Goal: Task Accomplishment & Management: Manage account settings

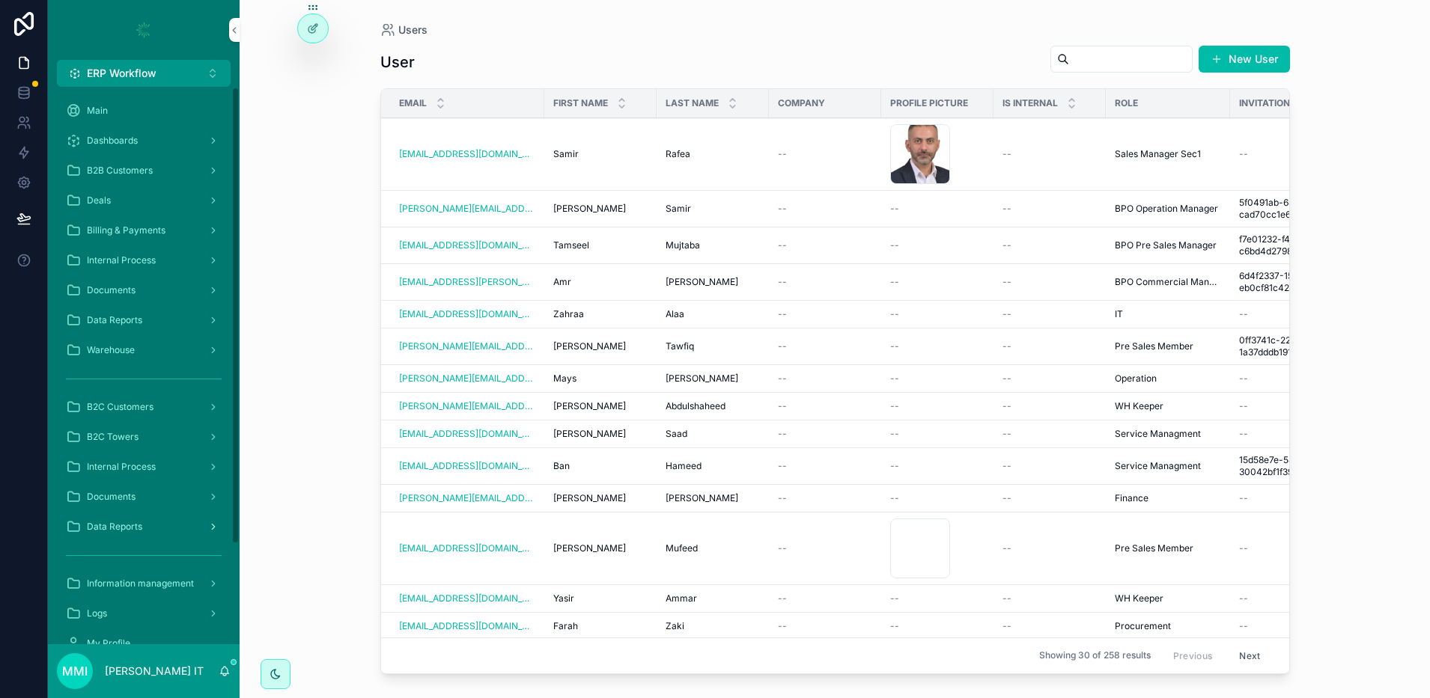
click at [156, 528] on div "Data Reports" at bounding box center [144, 527] width 156 height 24
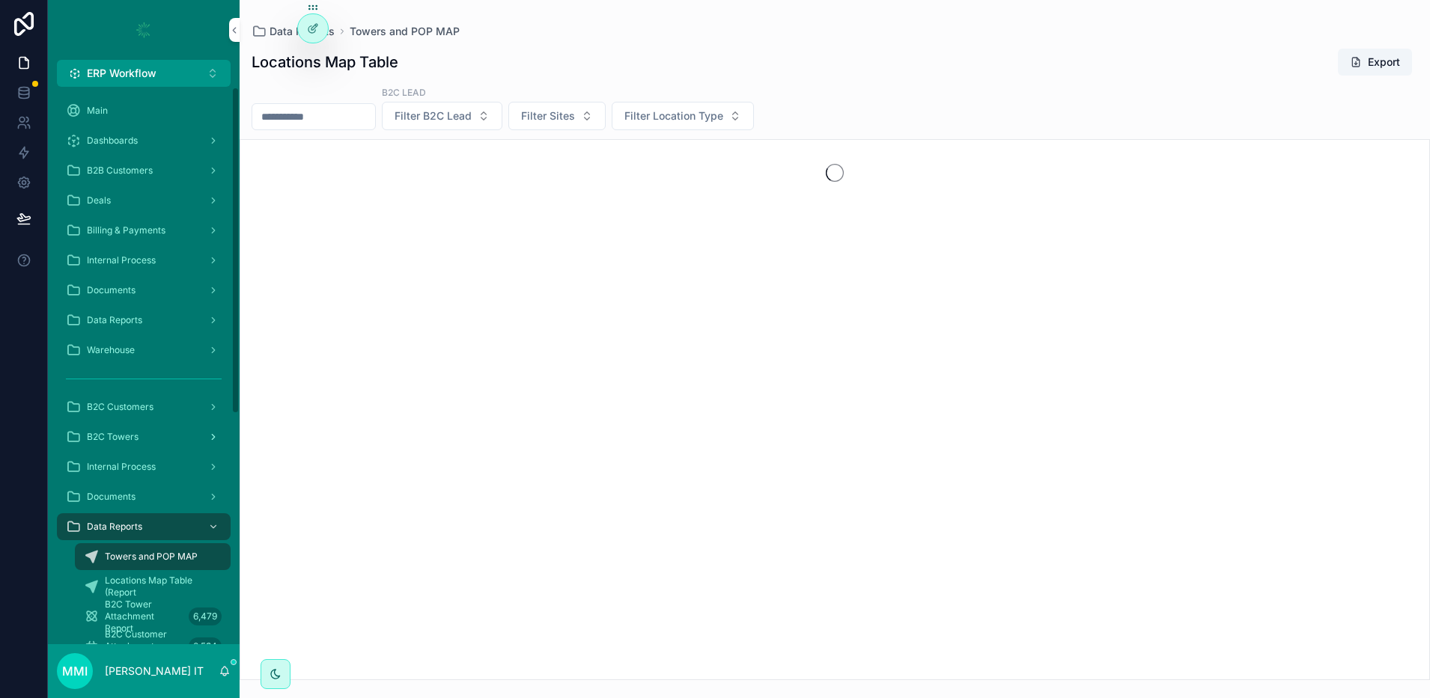
click at [135, 438] on span "B2C Towers" at bounding box center [113, 437] width 52 height 12
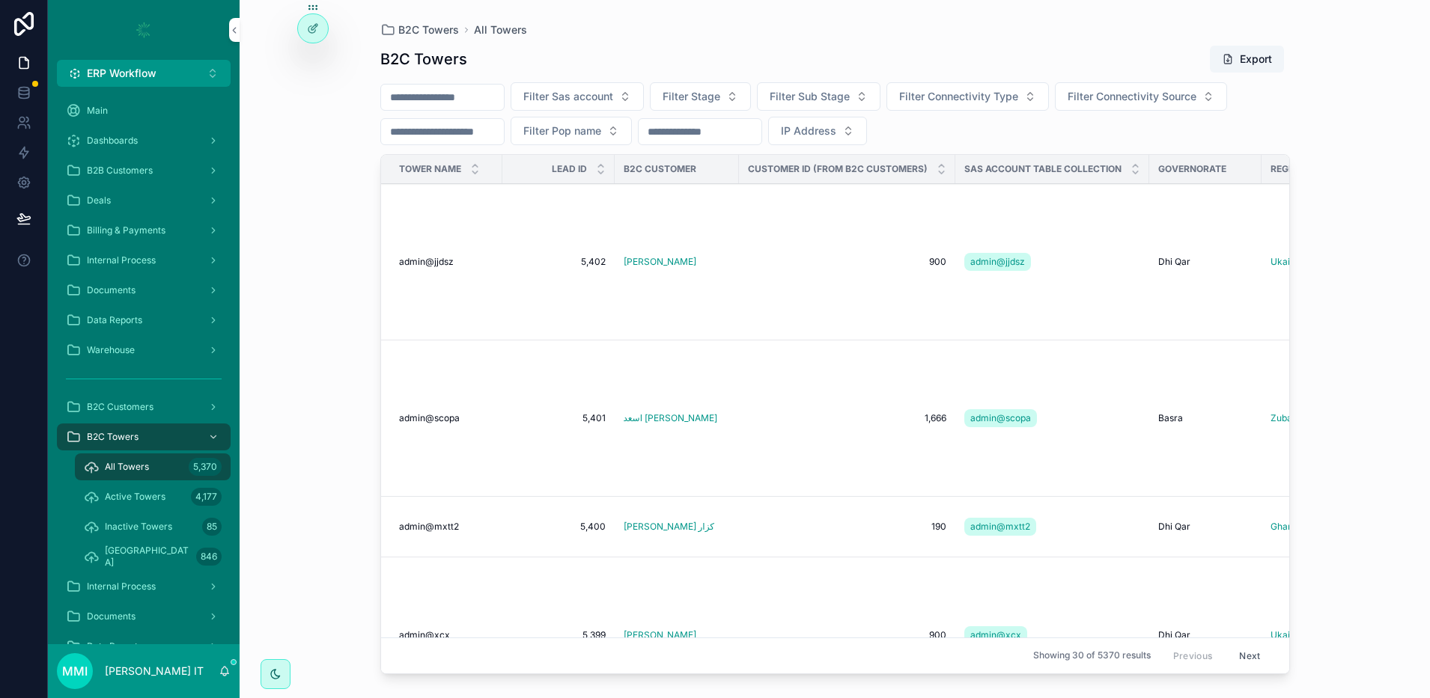
click at [478, 94] on input "scrollable content" at bounding box center [442, 97] width 123 height 21
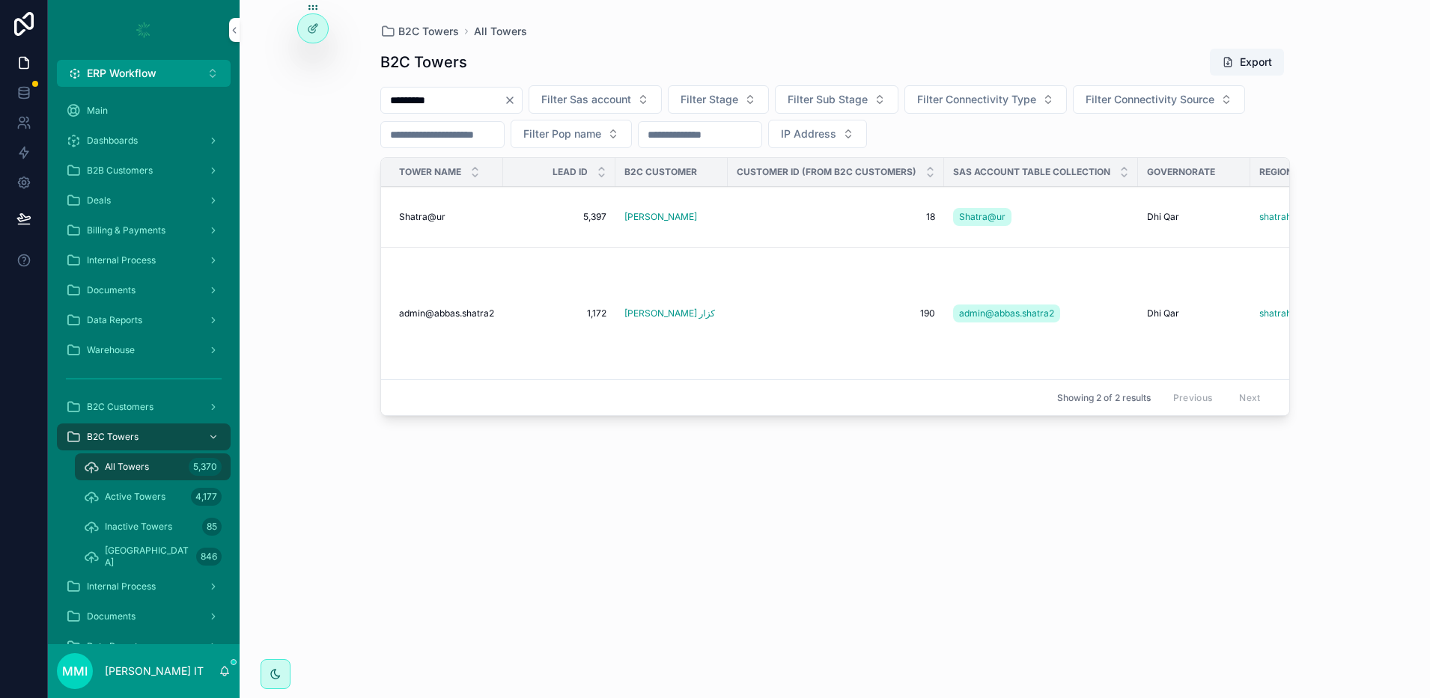
type input "*********"
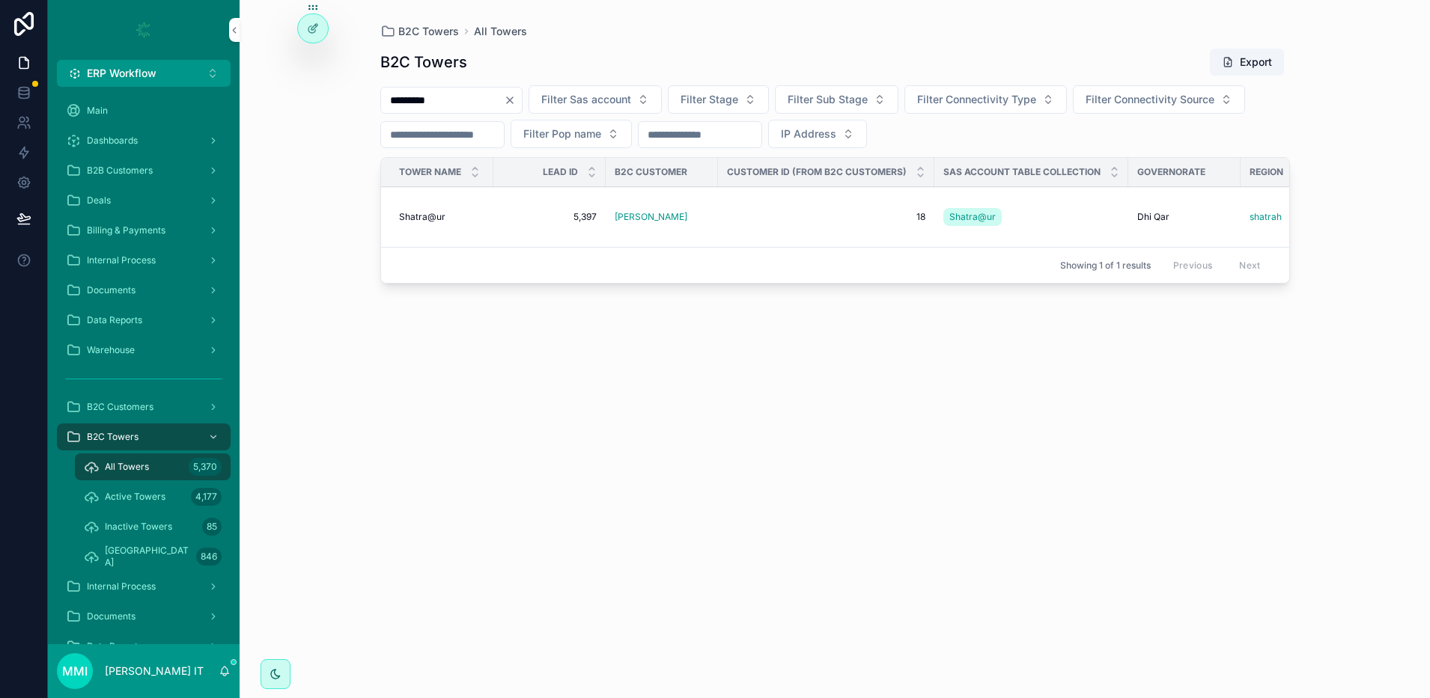
click at [429, 219] on span "Shatra@ur" at bounding box center [422, 217] width 46 height 12
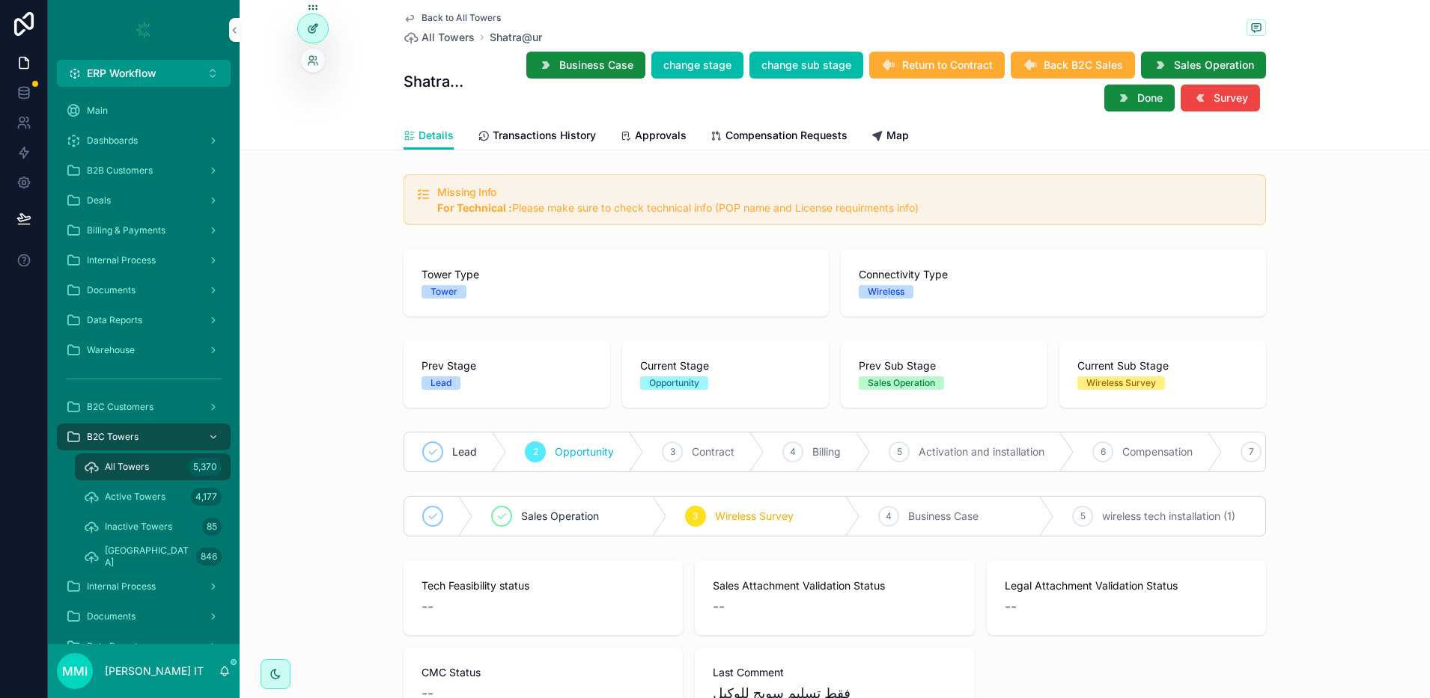
click at [320, 34] on div at bounding box center [313, 28] width 30 height 28
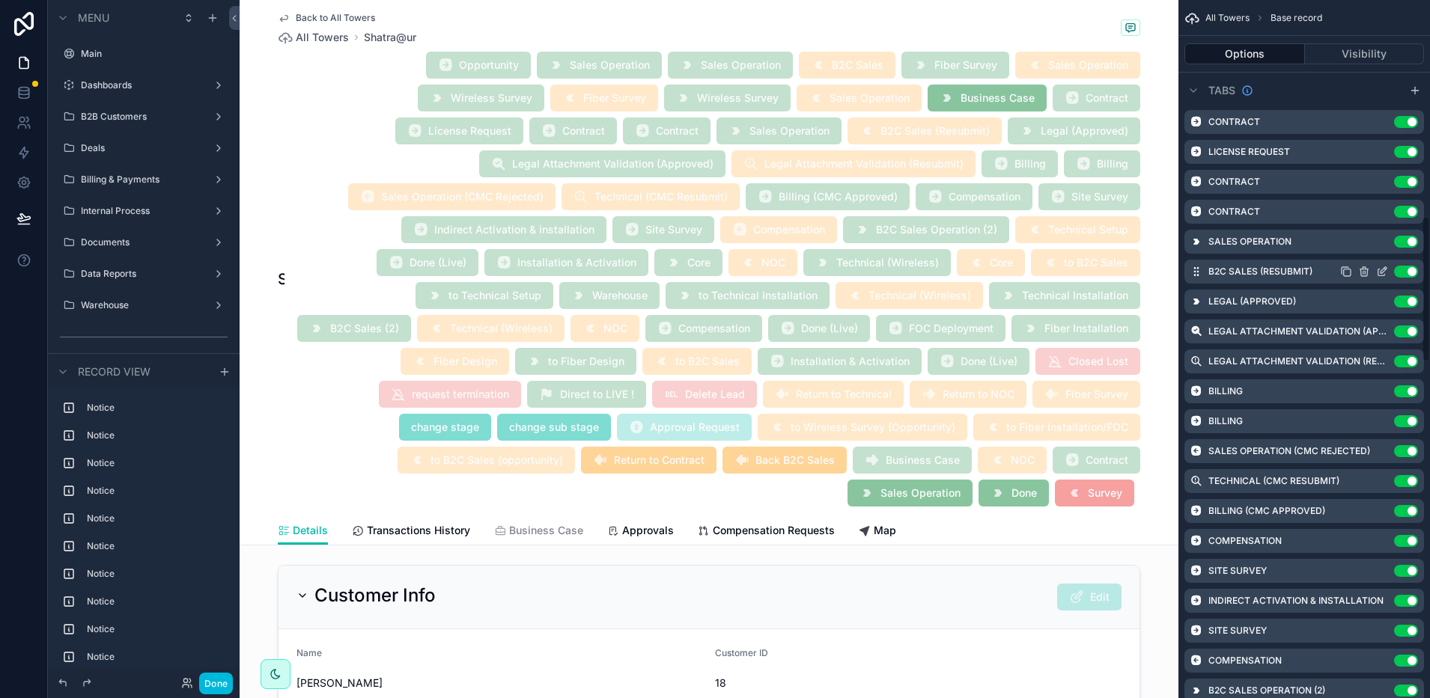
scroll to position [748, 0]
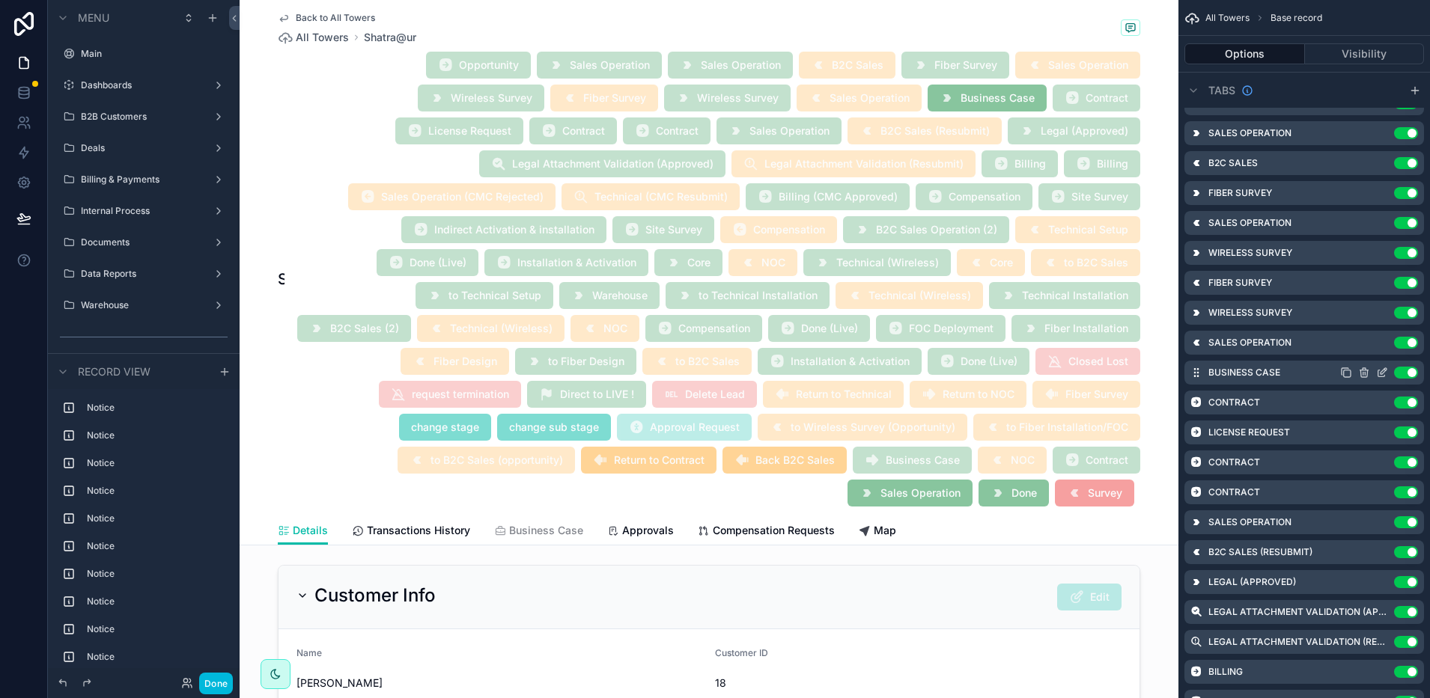
click at [1379, 374] on icon "scrollable content" at bounding box center [1382, 373] width 12 height 12
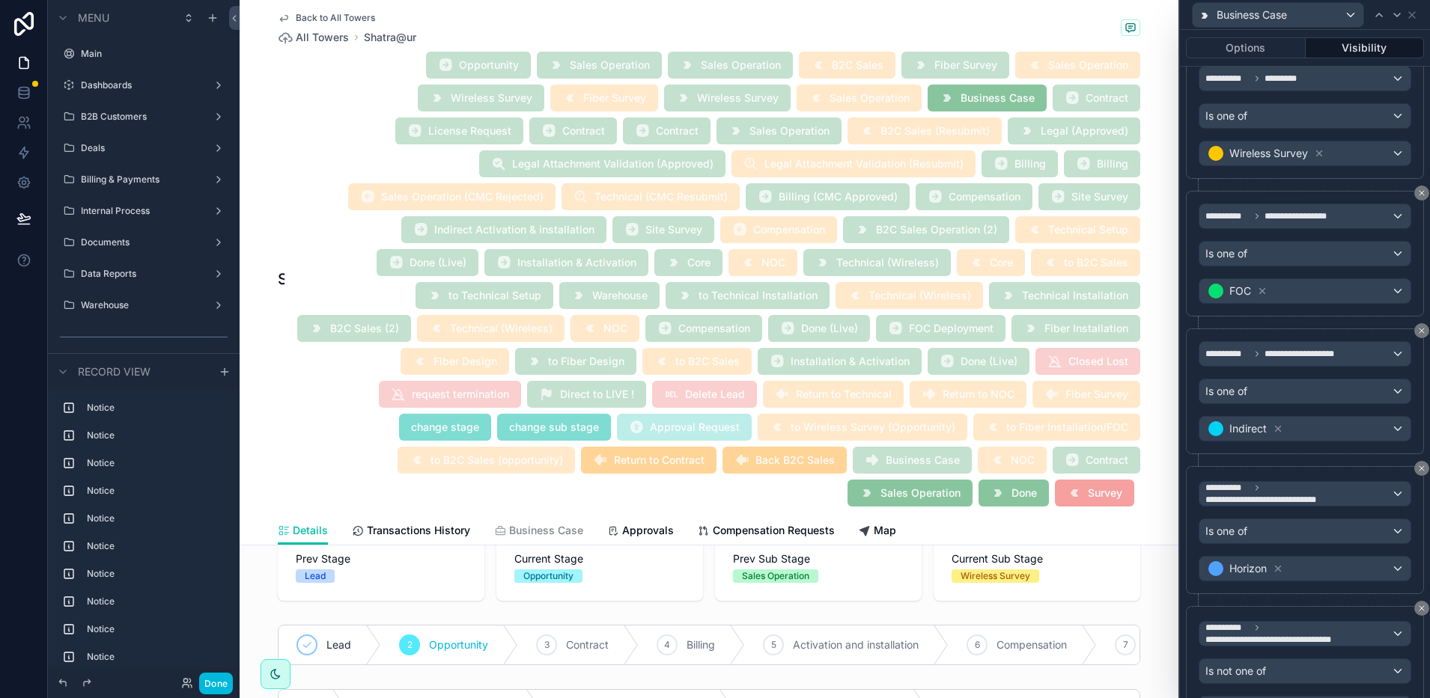
scroll to position [10636, 0]
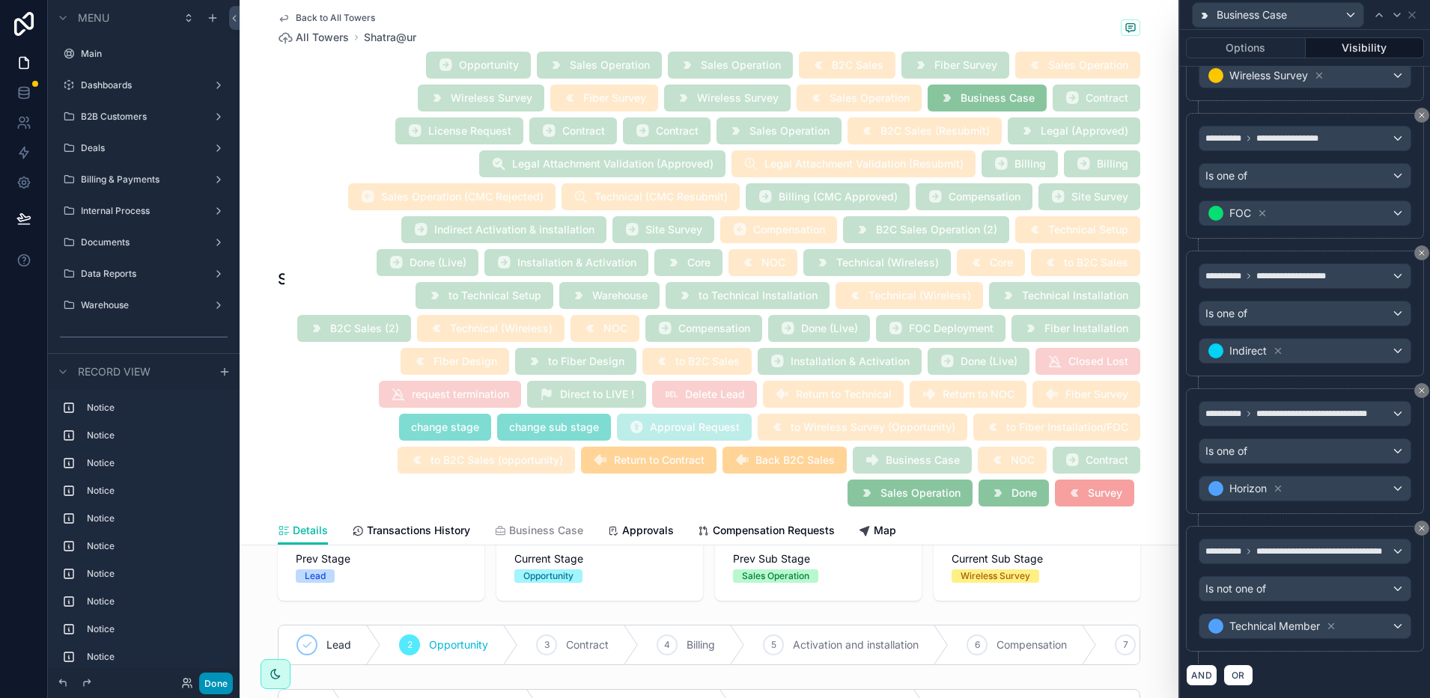
click at [222, 685] on button "Done" at bounding box center [216, 684] width 34 height 22
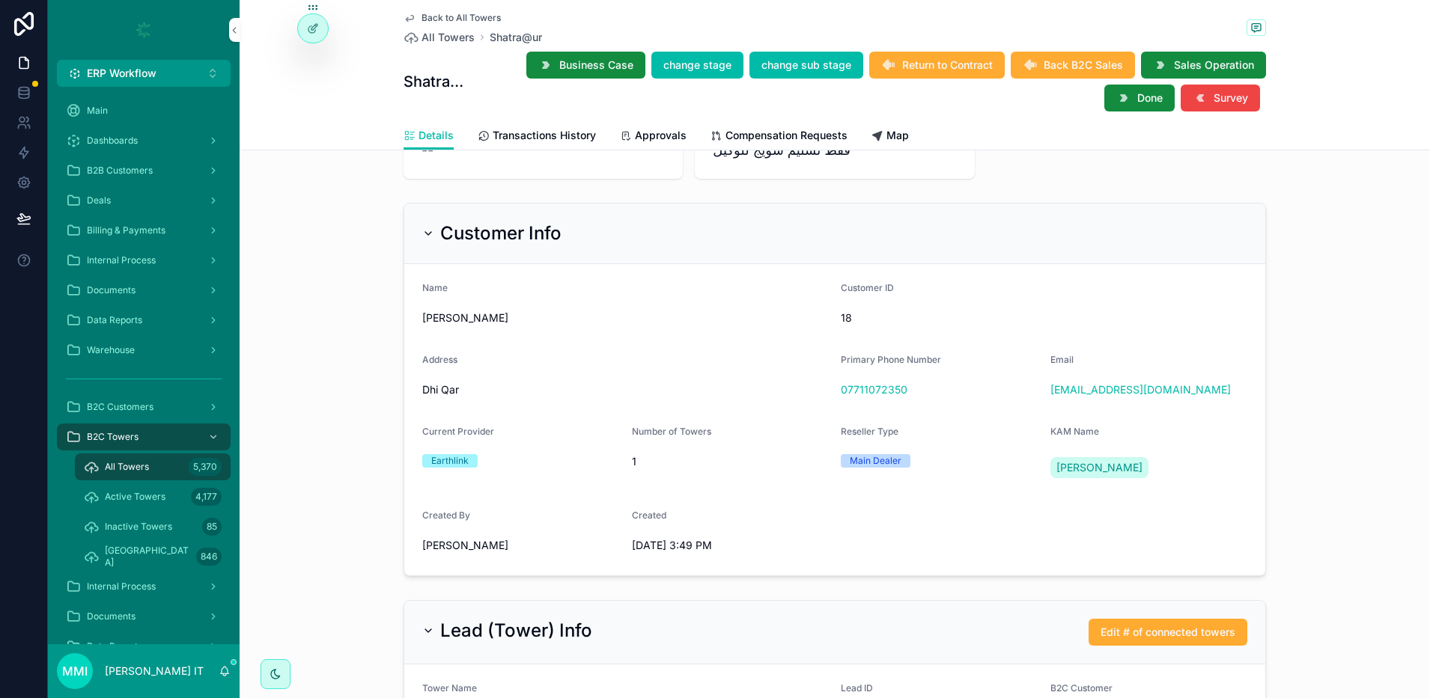
scroll to position [528, 0]
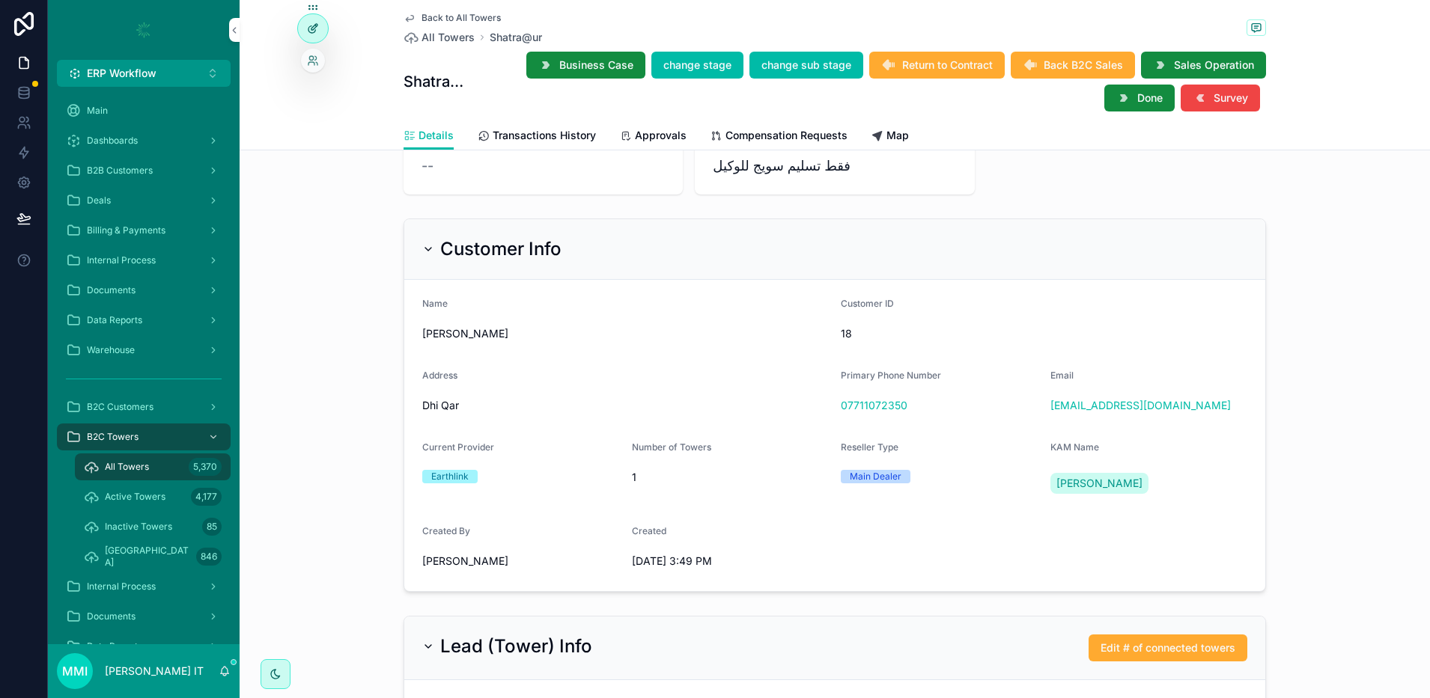
click at [316, 25] on icon at bounding box center [313, 28] width 12 height 12
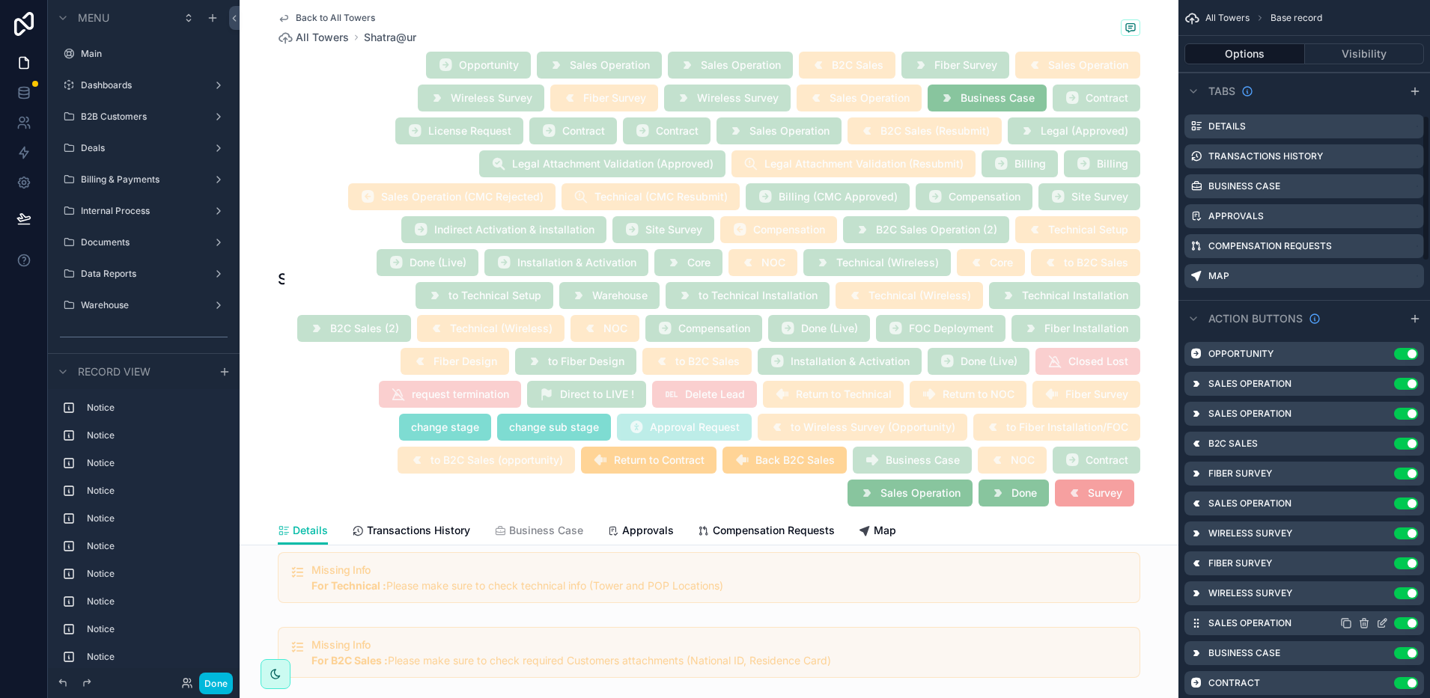
scroll to position [561, 0]
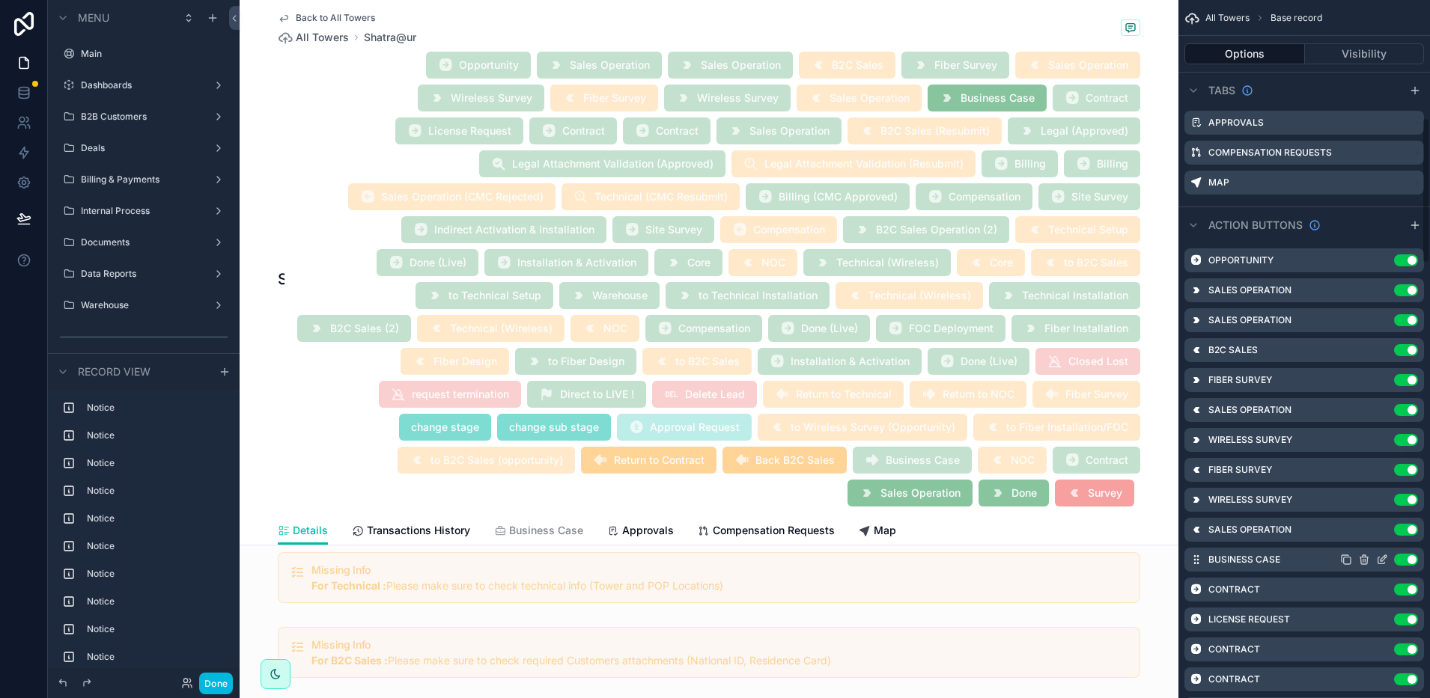
click at [1382, 555] on icon "scrollable content" at bounding box center [1382, 560] width 12 height 12
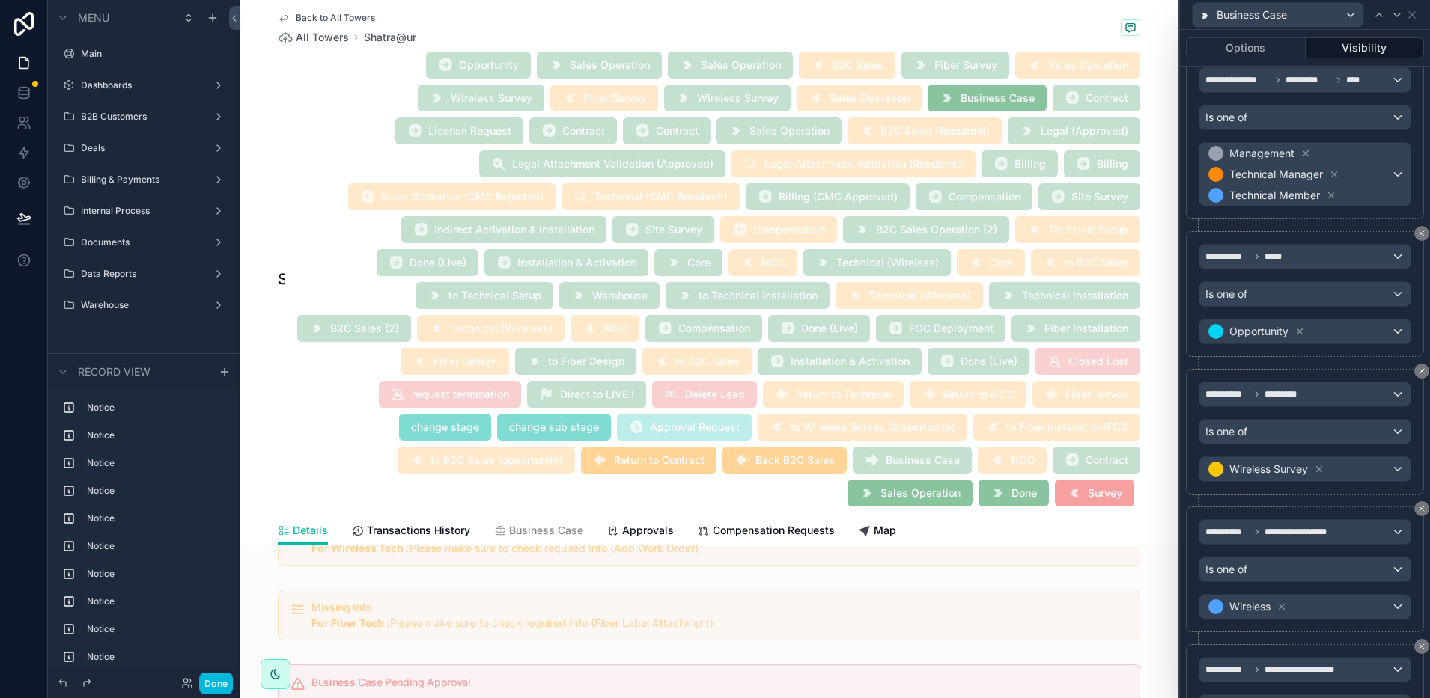
scroll to position [64, 0]
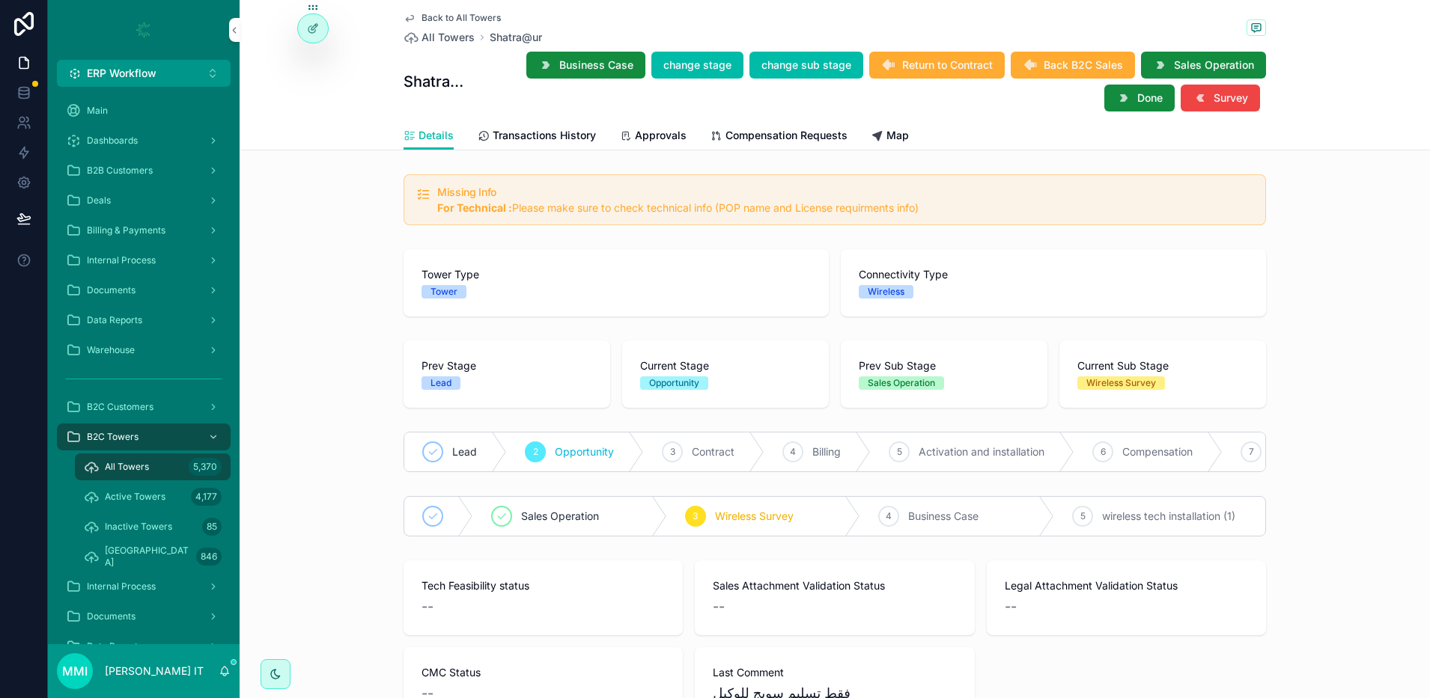
scroll to position [2131, 0]
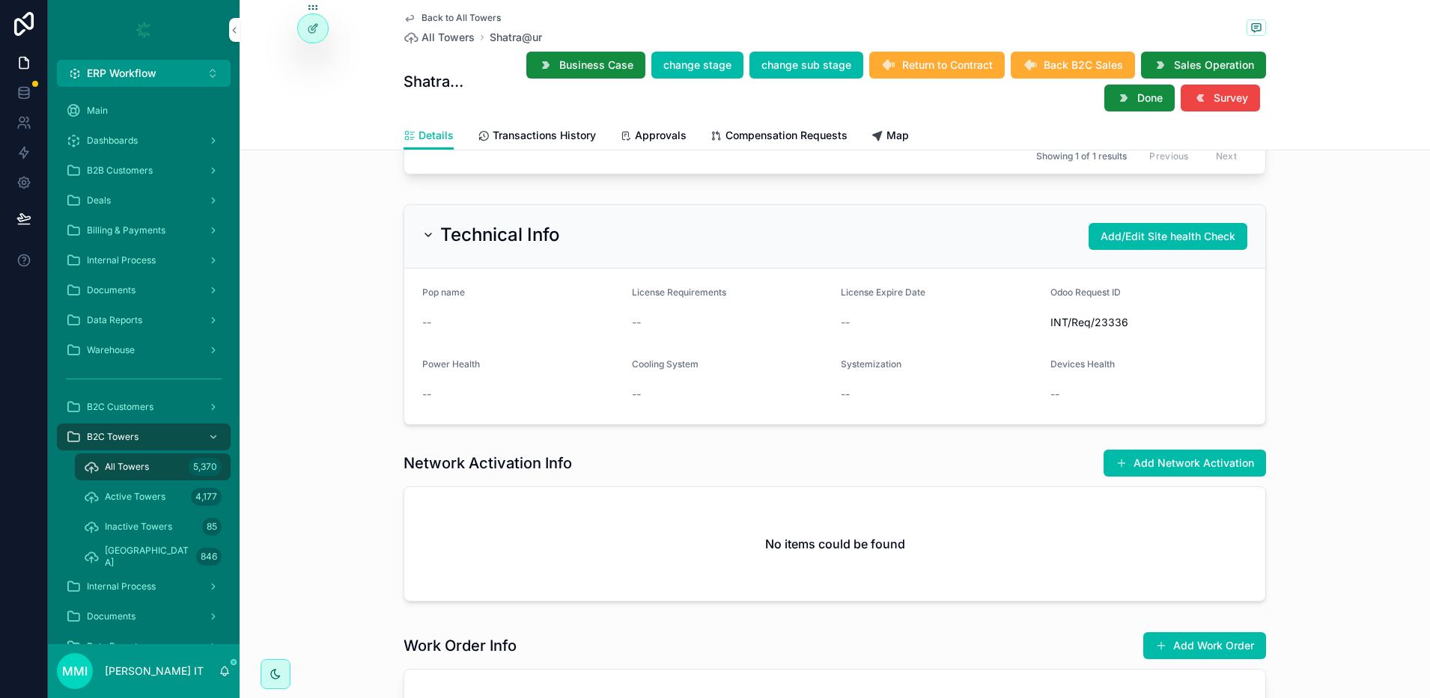
click at [525, 330] on div "--" at bounding box center [521, 322] width 198 height 15
click at [332, 370] on div "Technical Info Add/Edit Site health Check Pop name -- License Requirements -- L…" at bounding box center [835, 314] width 1190 height 233
click at [422, 298] on span "Pop name" at bounding box center [443, 292] width 43 height 11
click at [412, 346] on form "Pop name -- License Requirements -- License Expire Date -- Odoo Request ID INT/…" at bounding box center [834, 347] width 861 height 156
drag, startPoint x: 412, startPoint y: 346, endPoint x: 424, endPoint y: 348, distance: 12.2
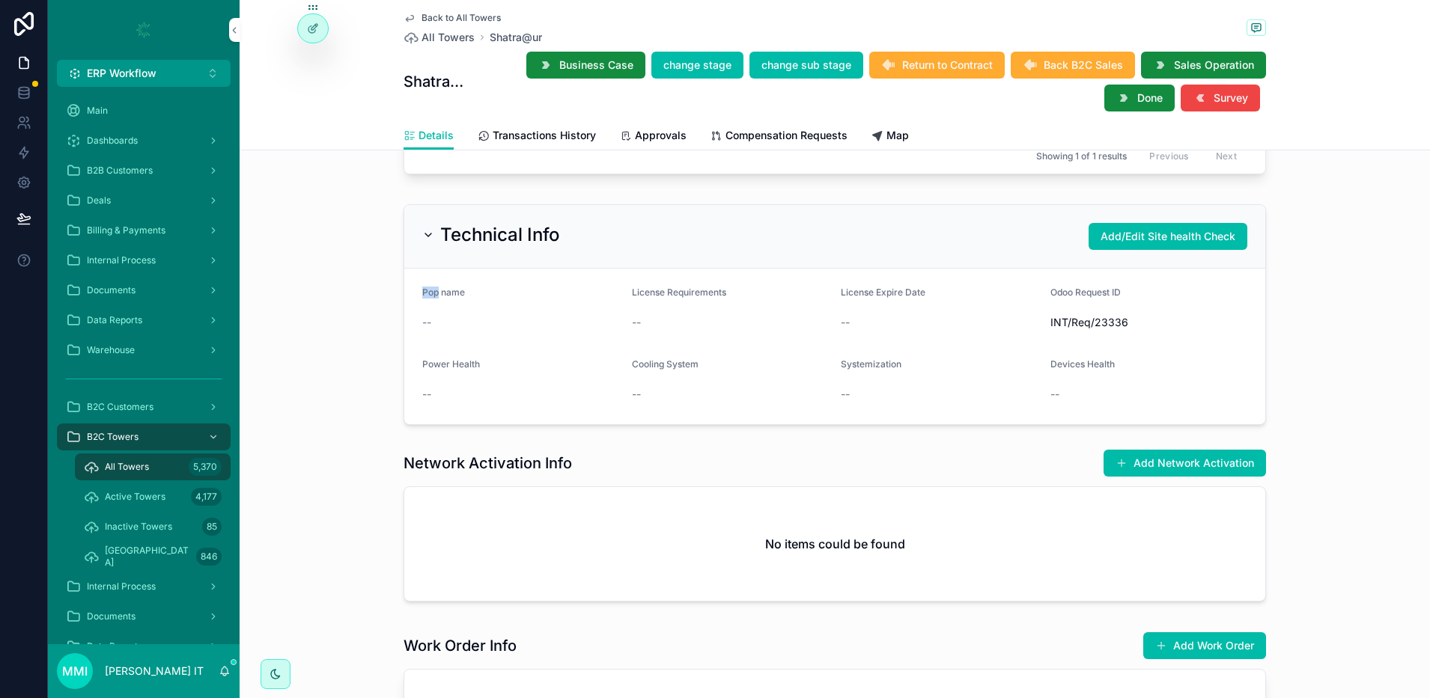
click at [421, 348] on form "Pop name -- License Requirements -- License Expire Date -- Odoo Request ID INT/…" at bounding box center [834, 347] width 861 height 156
click at [561, 342] on form "Pop name -- License Requirements -- License Expire Date -- Odoo Request ID INT/…" at bounding box center [834, 347] width 861 height 156
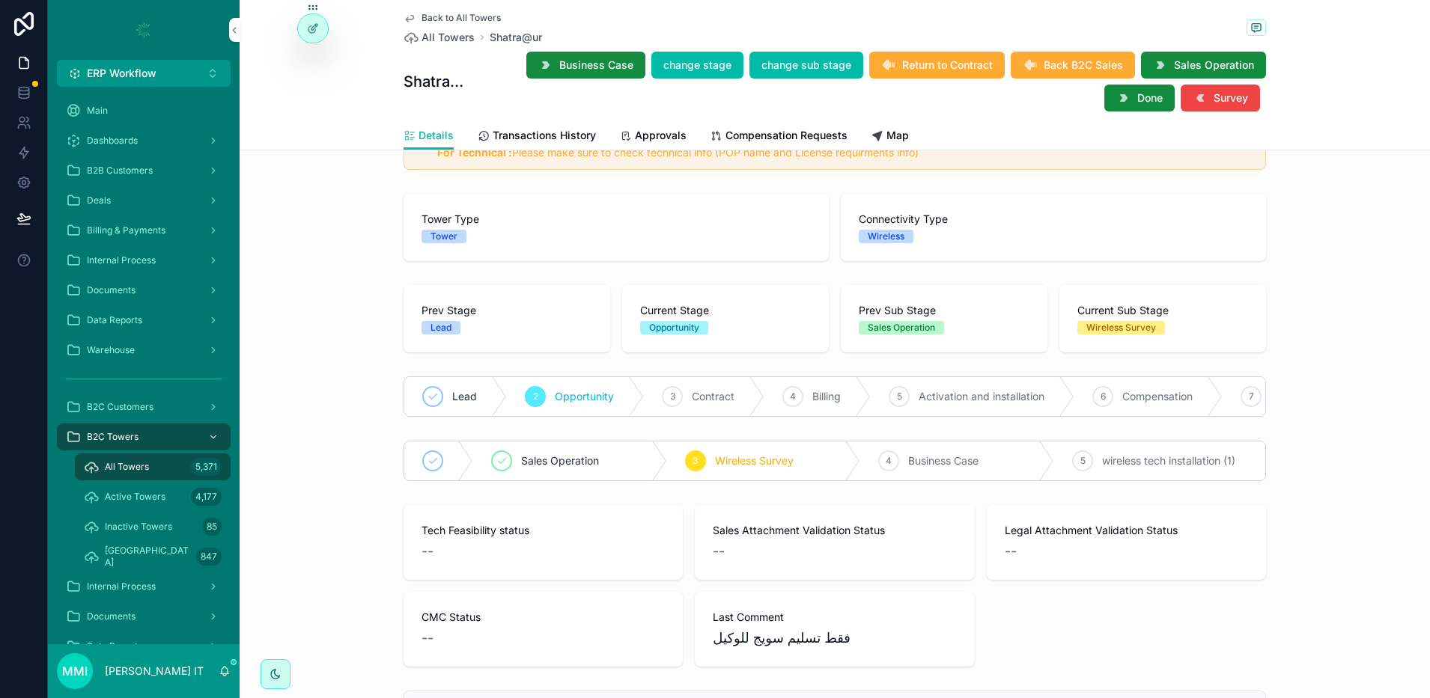
scroll to position [0, 0]
